Goal: Information Seeking & Learning: Learn about a topic

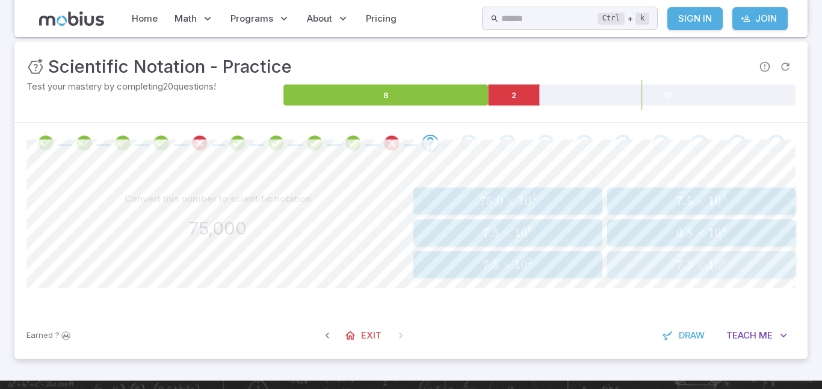
click at [719, 273] on div "7.5 × 1 0 6 7.5 \times 10^{6} 7.5 × 1 0 6" at bounding box center [701, 264] width 181 height 17
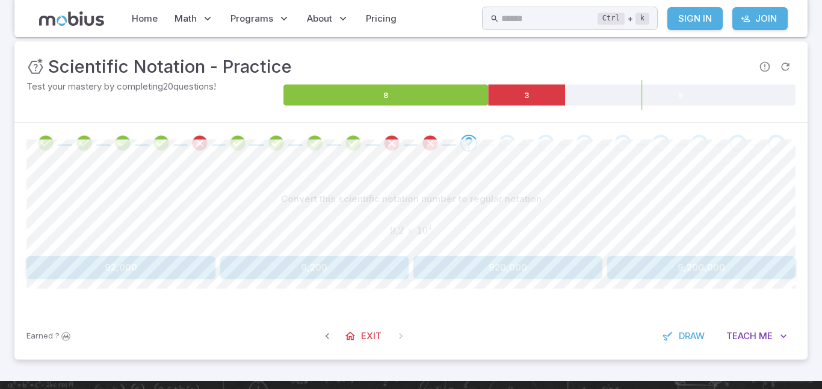
click at [103, 269] on button "92,000" at bounding box center [120, 267] width 189 height 23
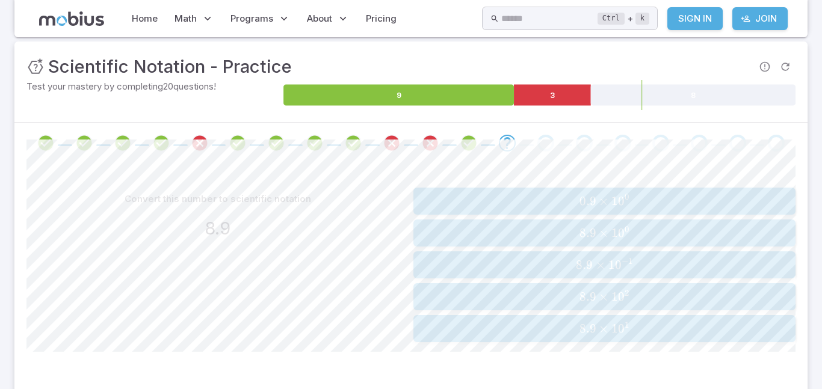
click at [721, 241] on div "8.9 × 1 0 0 8.9 \times 10^{0} 8.9 × 1 0 0" at bounding box center [604, 232] width 374 height 17
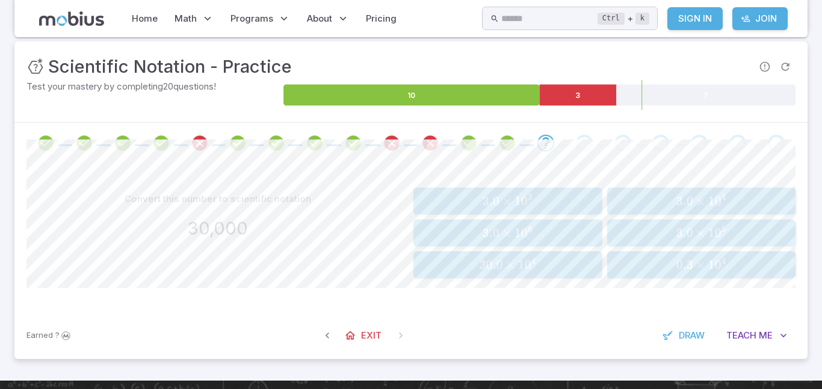
drag, startPoint x: 555, startPoint y: 201, endPoint x: 573, endPoint y: 169, distance: 36.6
click at [573, 169] on div "Convert this number to scientific notation 30,000 3.0 × 1 0 3 3.0 \times 10^{3}…" at bounding box center [410, 238] width 769 height 149
click at [638, 200] on span "3.0 × 1 0 4" at bounding box center [701, 201] width 181 height 15
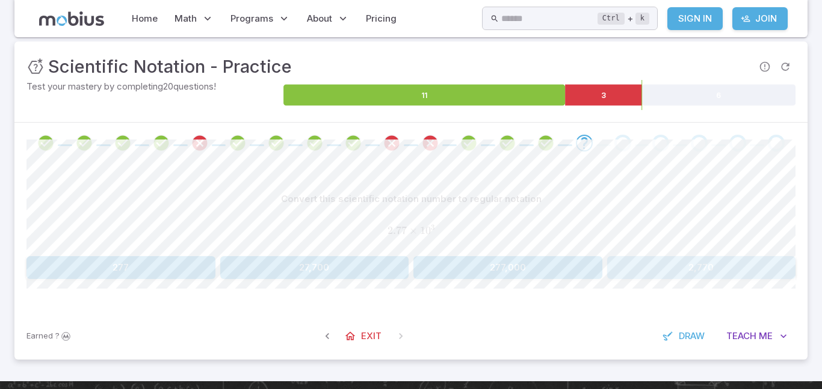
click at [638, 275] on button "2,770" at bounding box center [701, 267] width 189 height 23
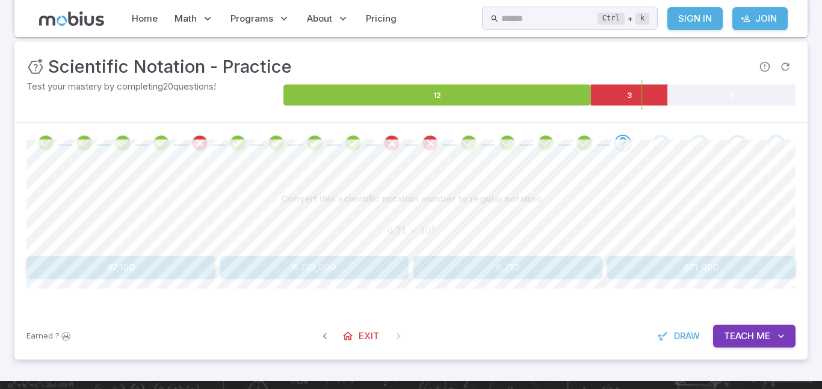
click at [157, 270] on button "67,100" at bounding box center [120, 267] width 189 height 23
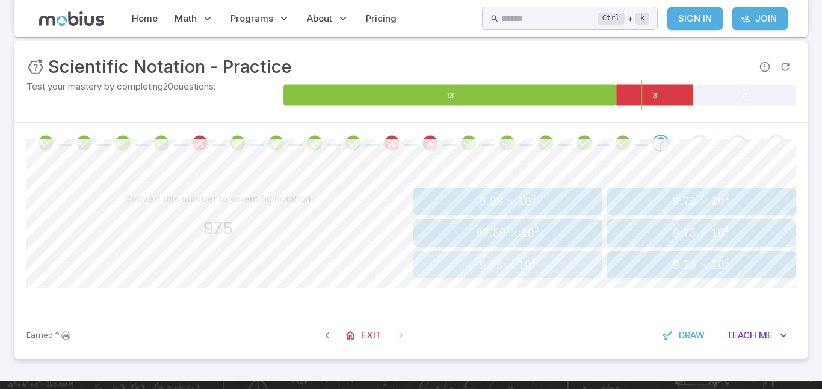
click at [551, 260] on span "9.75 × 1 0 3" at bounding box center [507, 264] width 181 height 15
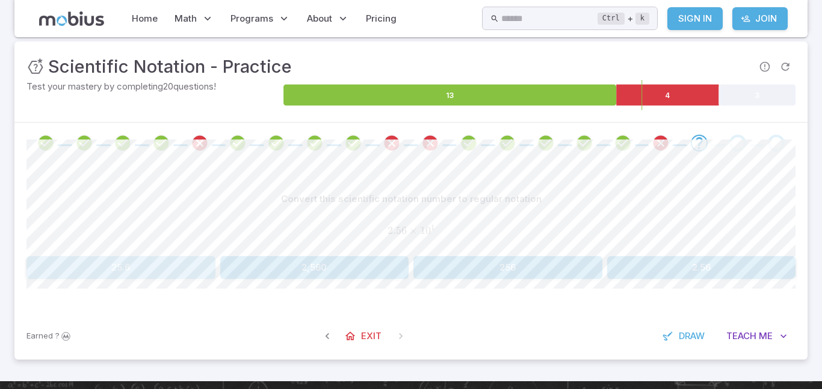
click at [199, 268] on button "25.6" at bounding box center [120, 267] width 189 height 23
click at [468, 271] on button "274,000" at bounding box center [507, 267] width 189 height 23
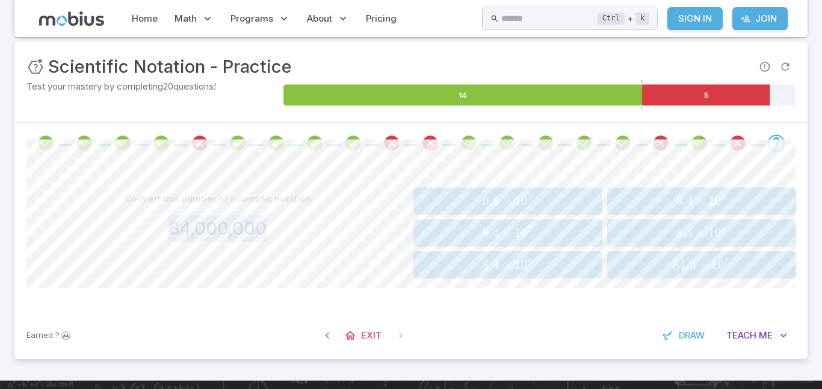
drag, startPoint x: 269, startPoint y: 230, endPoint x: 156, endPoint y: 215, distance: 114.1
click at [156, 215] on div "84,000,000" at bounding box center [217, 228] width 382 height 26
click at [220, 178] on div "Convert this number to scientific notation 84,000,000 0.8 × 1 0 7 0.8 \times 10…" at bounding box center [410, 238] width 769 height 149
click at [481, 262] on span "8.4 × 1 0 6" at bounding box center [507, 264] width 181 height 15
